Goal: Information Seeking & Learning: Learn about a topic

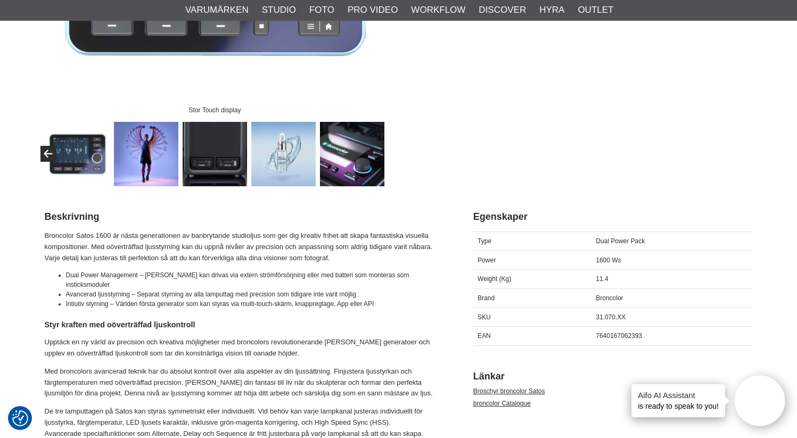
scroll to position [386, 0]
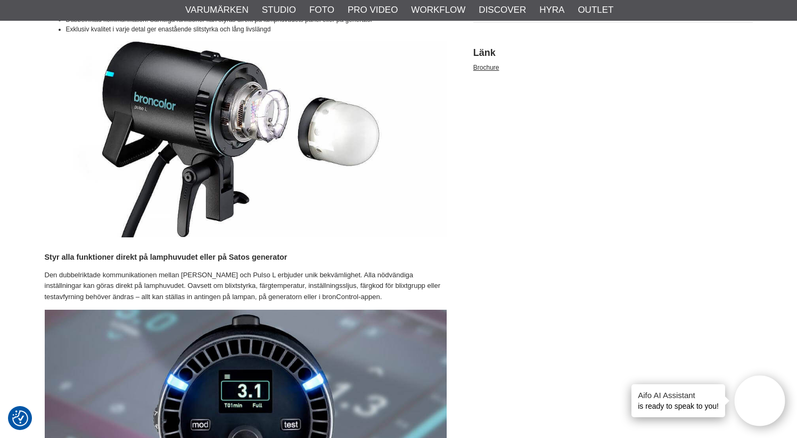
scroll to position [626, 0]
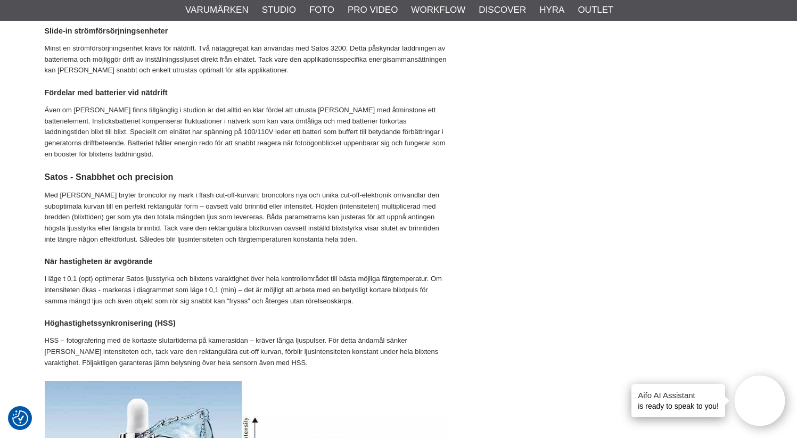
scroll to position [1742, 0]
